Goal: Task Accomplishment & Management: Manage account settings

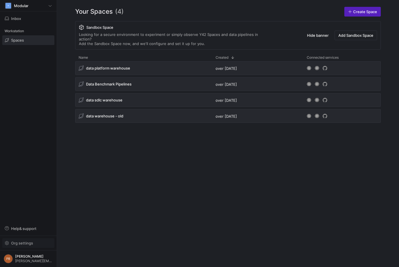
click at [20, 241] on span "Org settings" at bounding box center [22, 243] width 22 height 5
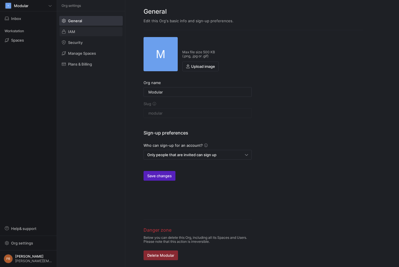
click at [76, 32] on span at bounding box center [90, 31] width 63 height 9
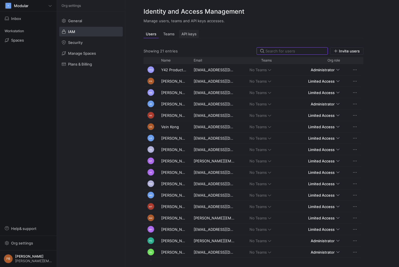
click at [197, 32] on div "API keys" at bounding box center [189, 34] width 20 height 8
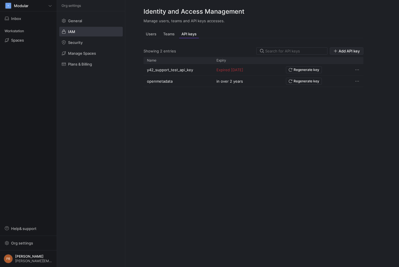
click at [348, 50] on span "Add API key" at bounding box center [348, 51] width 21 height 5
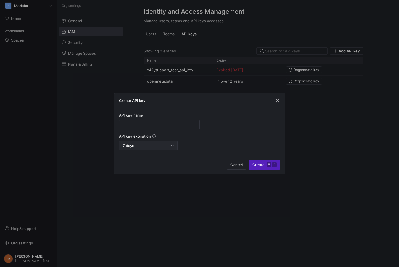
click at [171, 145] on div at bounding box center [172, 145] width 3 height 5
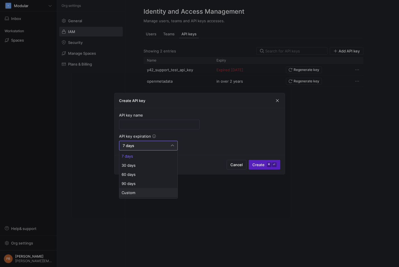
click at [145, 194] on span "Custom" at bounding box center [149, 192] width 54 height 5
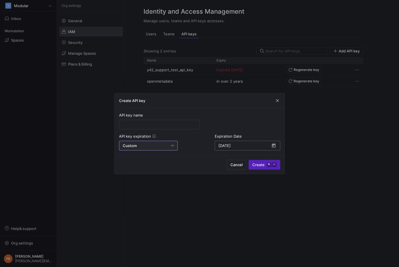
click at [273, 144] on span "Open calendar" at bounding box center [274, 146] width 6 height 6
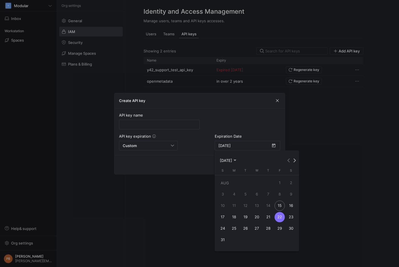
click at [237, 160] on span "Choose month and year" at bounding box center [228, 160] width 19 height 7
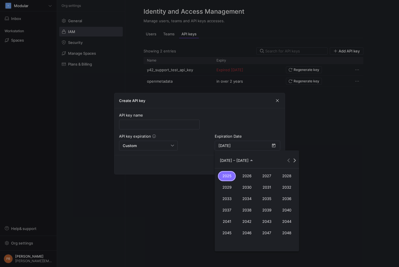
click at [251, 177] on span "2026" at bounding box center [247, 176] width 18 height 10
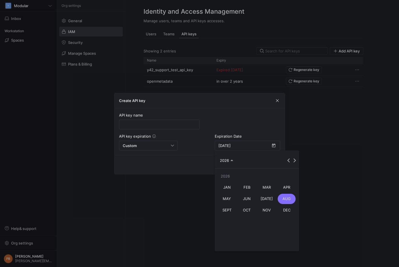
click at [288, 200] on span "AUG" at bounding box center [287, 199] width 18 height 10
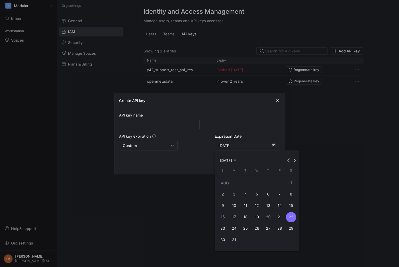
click at [273, 118] on div at bounding box center [199, 133] width 399 height 267
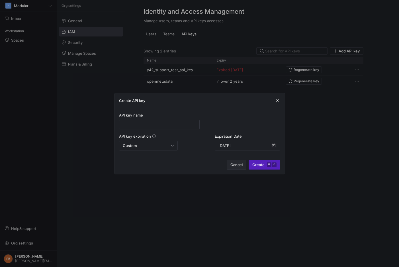
click at [235, 166] on span "Cancel" at bounding box center [236, 164] width 12 height 5
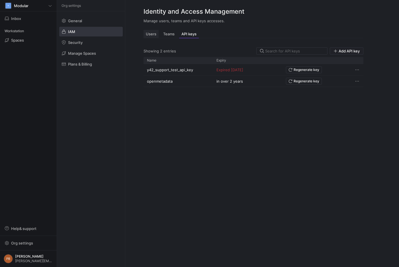
click at [152, 36] on div "Users" at bounding box center [150, 34] width 15 height 8
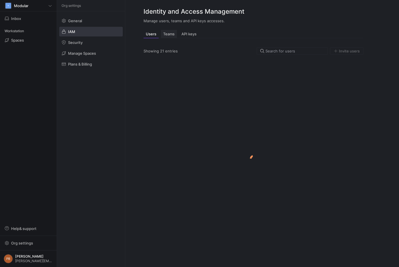
click at [165, 37] on div "Teams" at bounding box center [169, 34] width 16 height 8
click at [149, 35] on span "Users" at bounding box center [151, 34] width 11 height 4
